Goal: Information Seeking & Learning: Learn about a topic

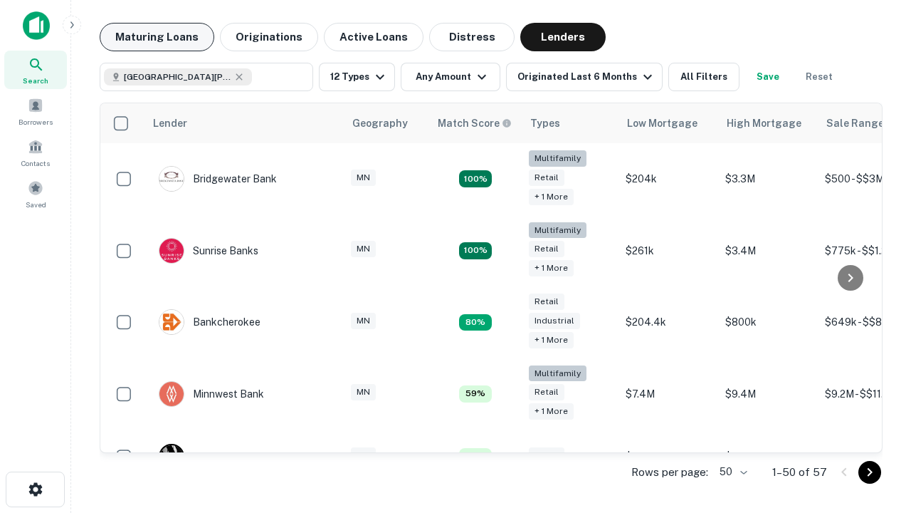
click at [157, 37] on button "Maturing Loans" at bounding box center [157, 37] width 115 height 28
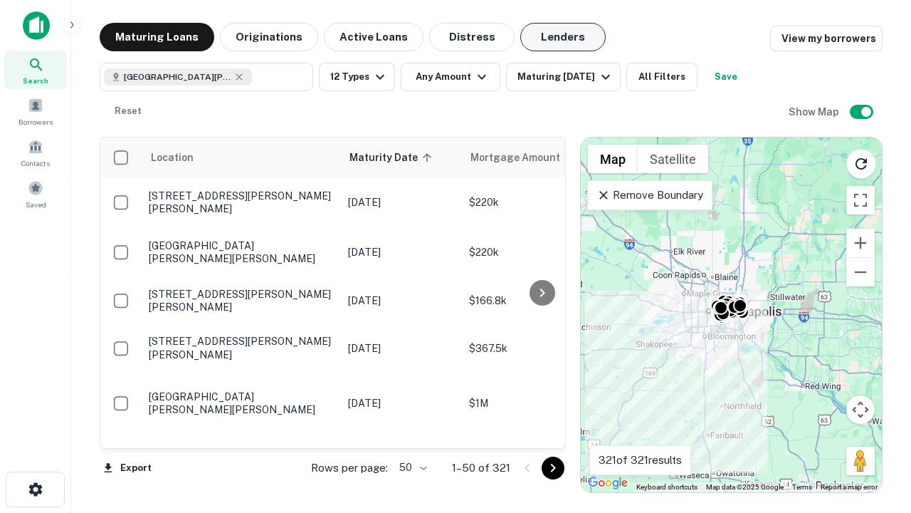
click at [563, 37] on button "Lenders" at bounding box center [562, 37] width 85 height 28
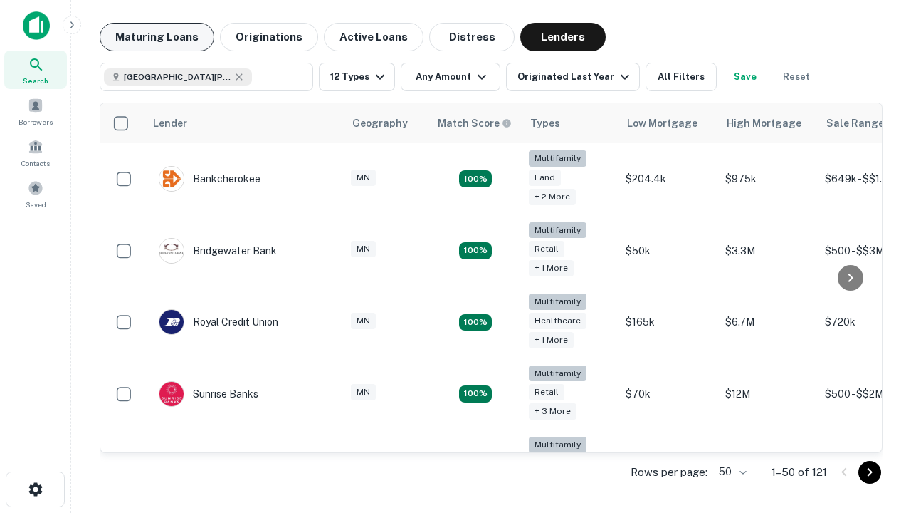
click at [157, 37] on button "Maturing Loans" at bounding box center [157, 37] width 115 height 28
